Goal: Task Accomplishment & Management: Manage account settings

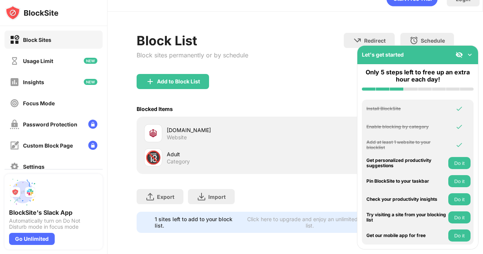
scroll to position [20, 6]
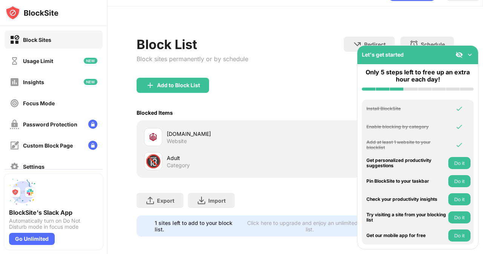
click at [470, 54] on img at bounding box center [470, 55] width 8 height 8
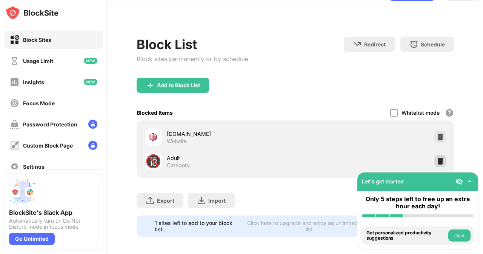
click at [437, 161] on img at bounding box center [441, 161] width 8 height 8
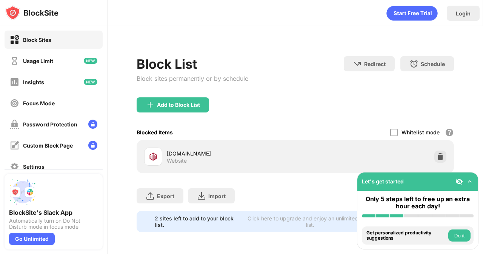
scroll to position [0, 0]
